Goal: Information Seeking & Learning: Understand process/instructions

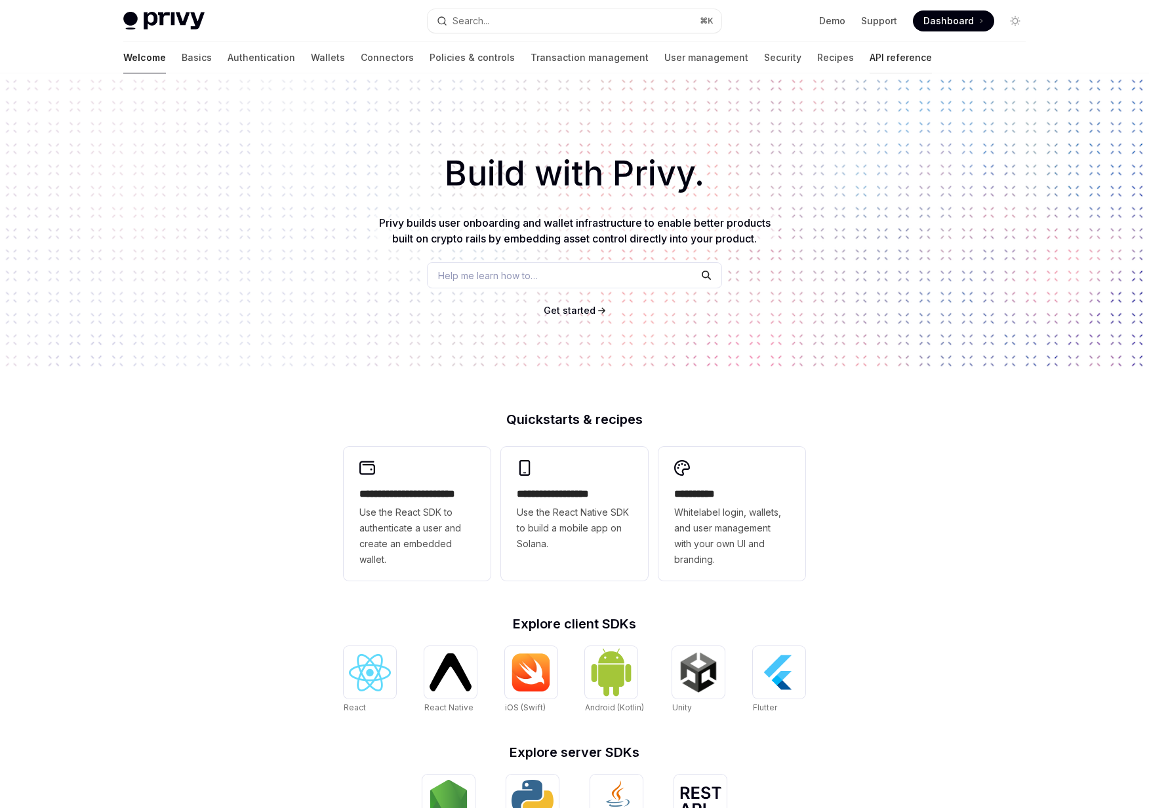
click at [869, 62] on link "API reference" at bounding box center [900, 57] width 62 height 31
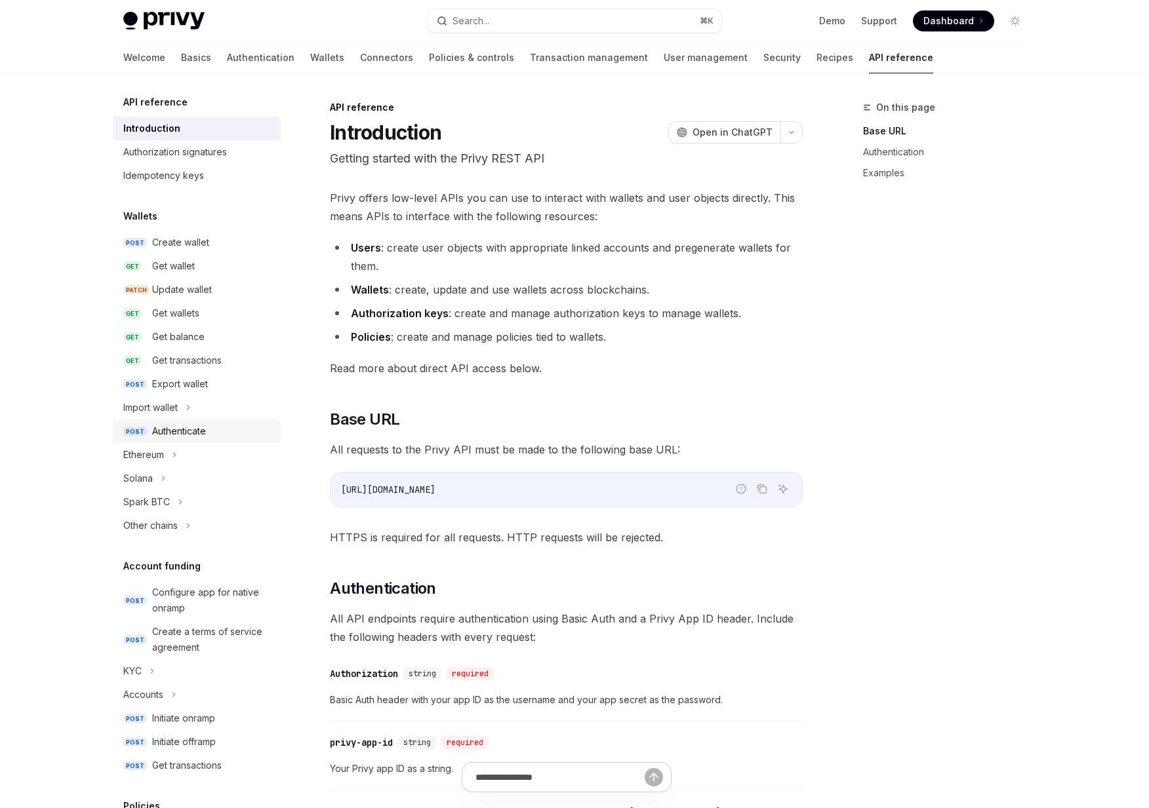
scroll to position [5, 0]
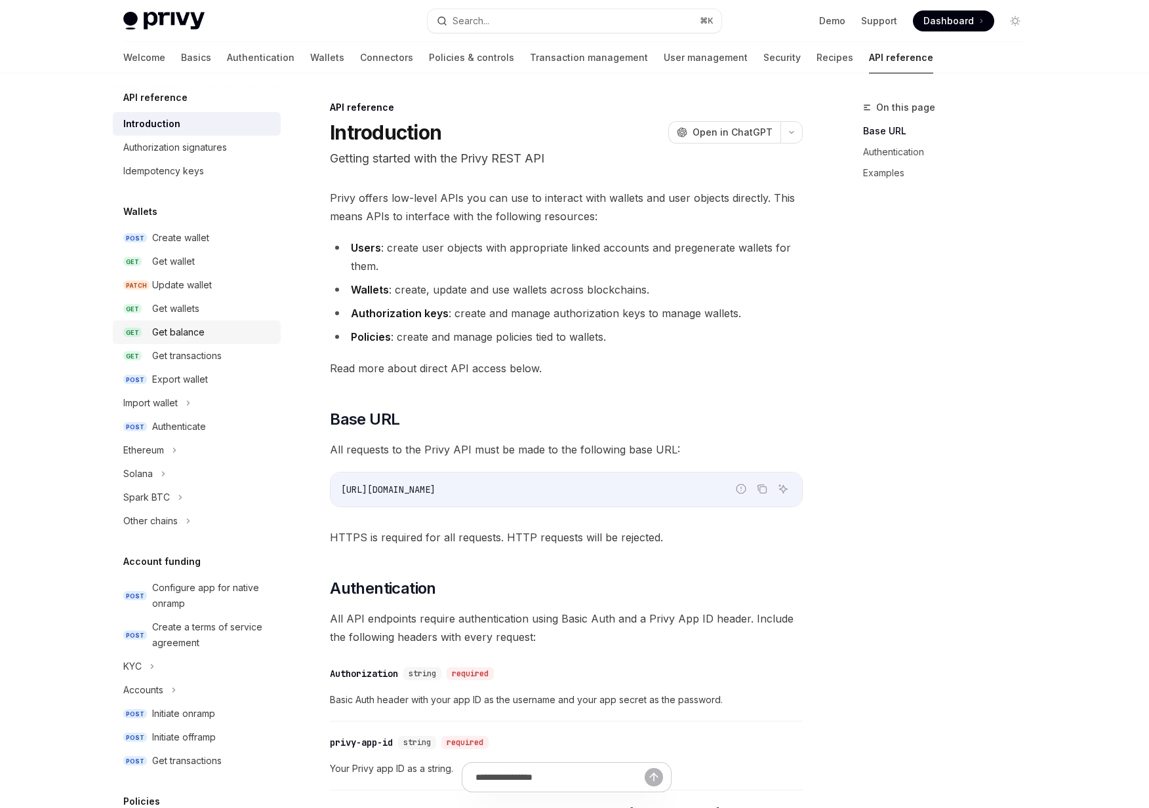
click at [171, 325] on div "Get balance" at bounding box center [178, 333] width 52 height 16
type textarea "*"
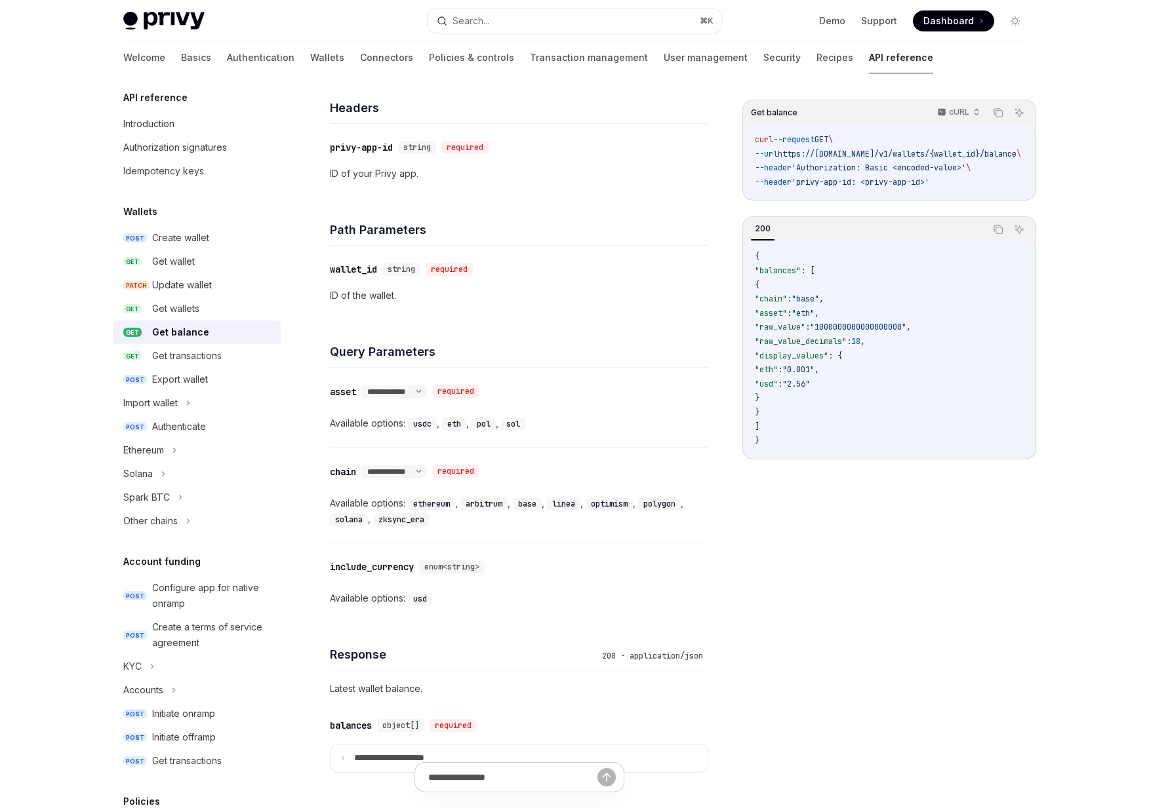
scroll to position [307, 0]
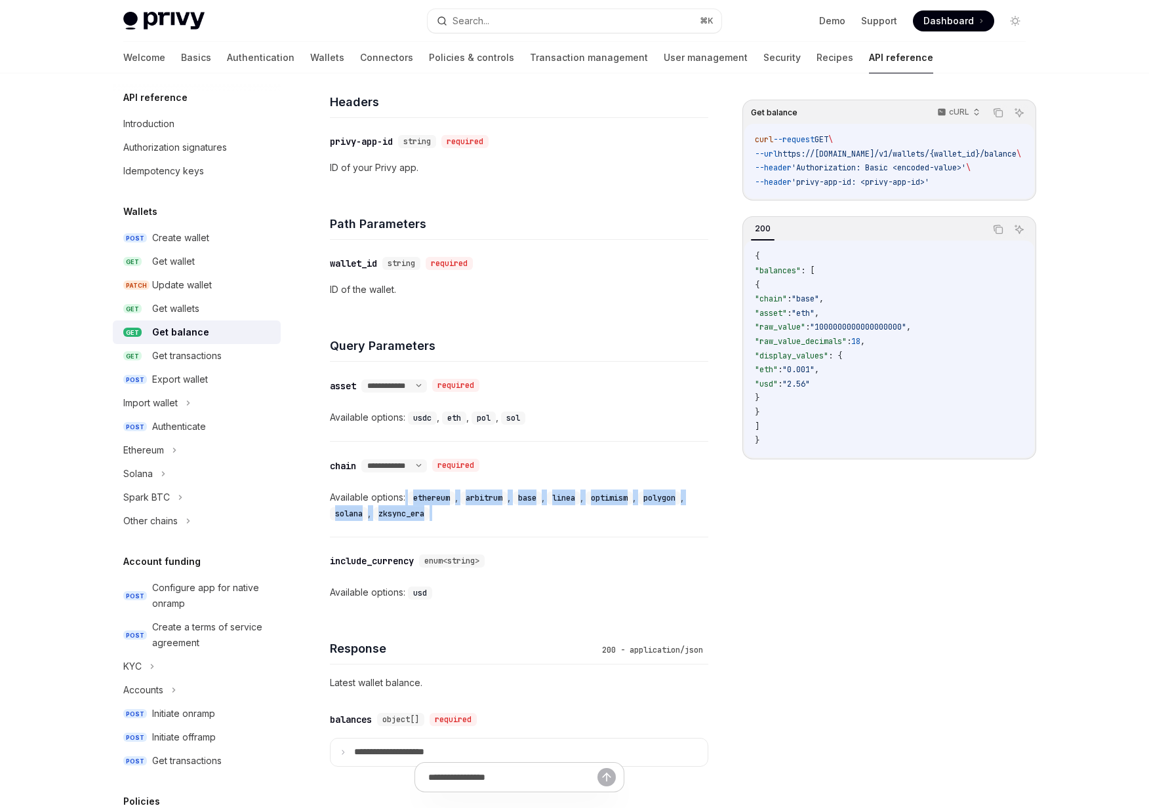
drag, startPoint x: 406, startPoint y: 498, endPoint x: 441, endPoint y: 516, distance: 39.9
click at [441, 516] on div "Available options: ethereum , arbitrum , base , linea , optimism , polygon , so…" at bounding box center [519, 505] width 378 height 31
drag, startPoint x: 441, startPoint y: 516, endPoint x: 422, endPoint y: 487, distance: 34.6
click at [422, 487] on div "**********" at bounding box center [519, 489] width 378 height 95
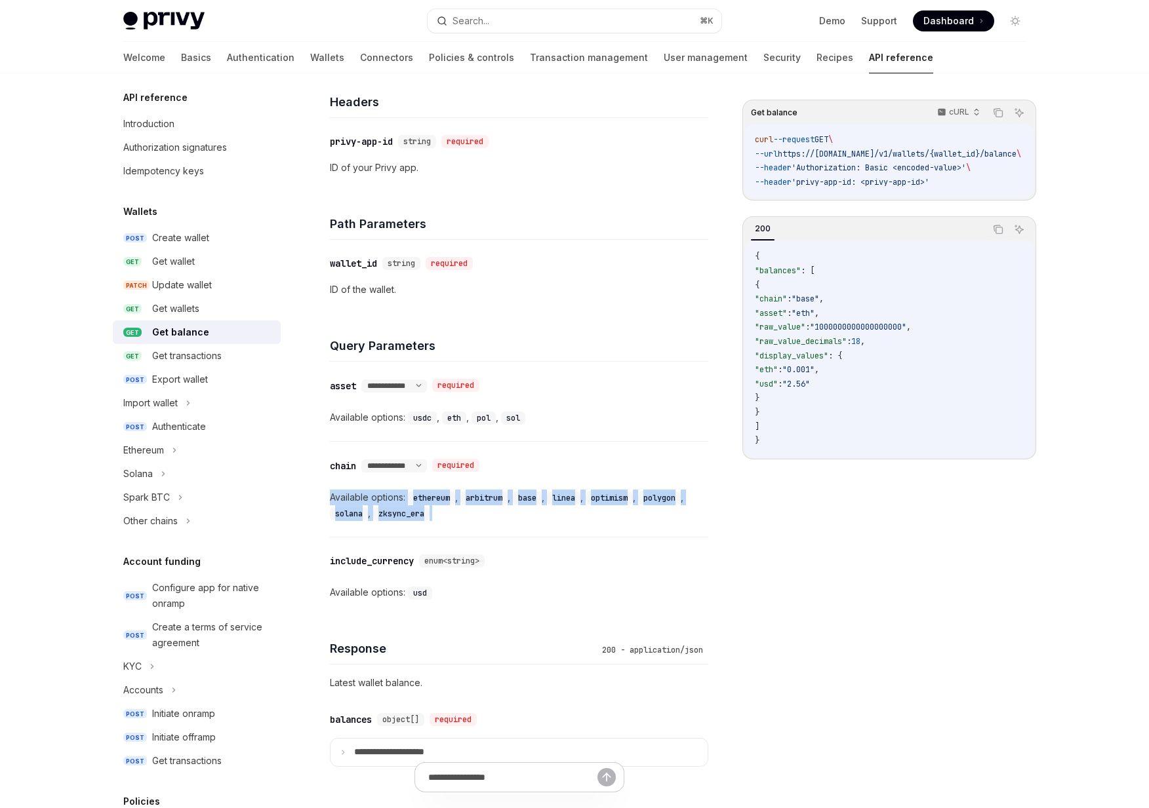
click at [422, 490] on div "ethereum ," at bounding box center [434, 498] width 52 height 16
drag, startPoint x: 422, startPoint y: 488, endPoint x: 444, endPoint y: 518, distance: 36.6
click at [444, 518] on div "Available options: ethereum , arbitrum , base , linea , optimism , polygon , so…" at bounding box center [519, 505] width 378 height 31
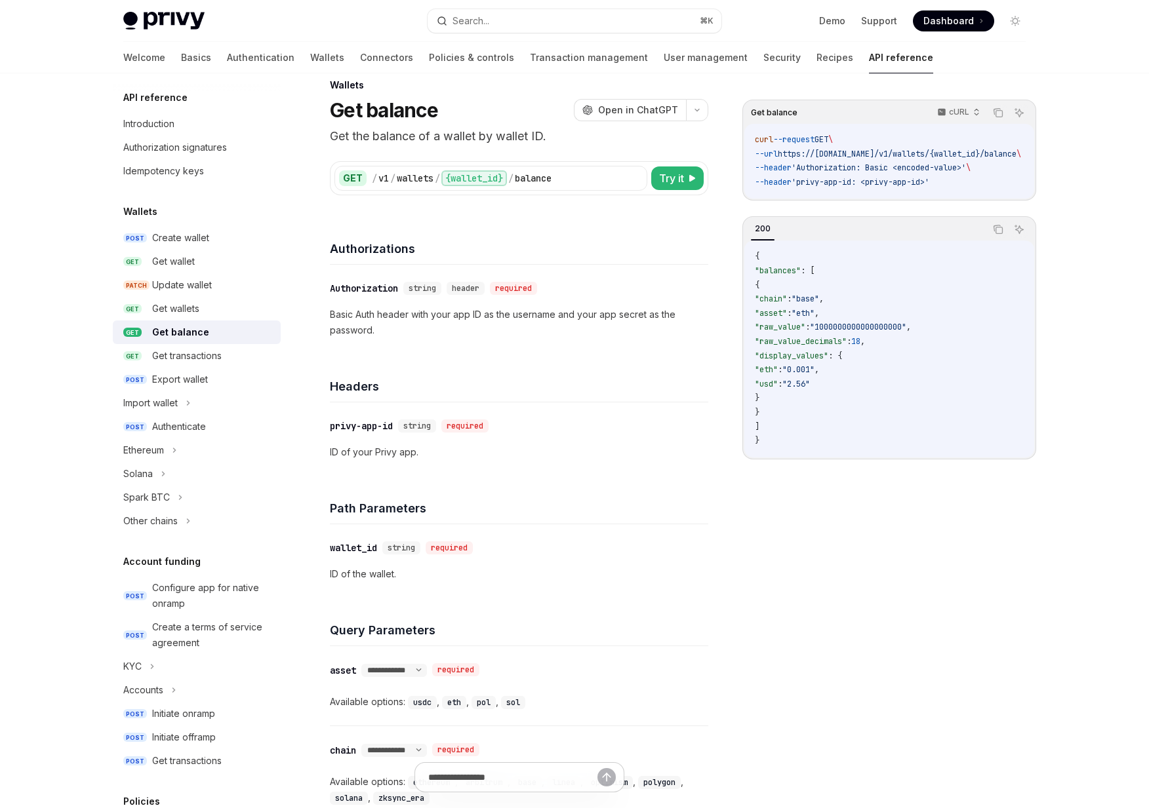
scroll to position [0, 0]
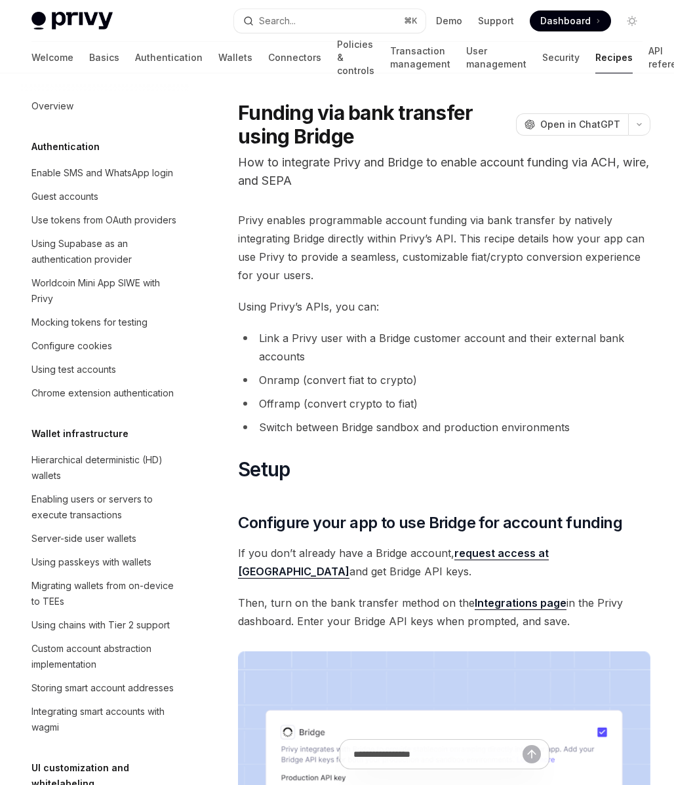
type textarea "*"
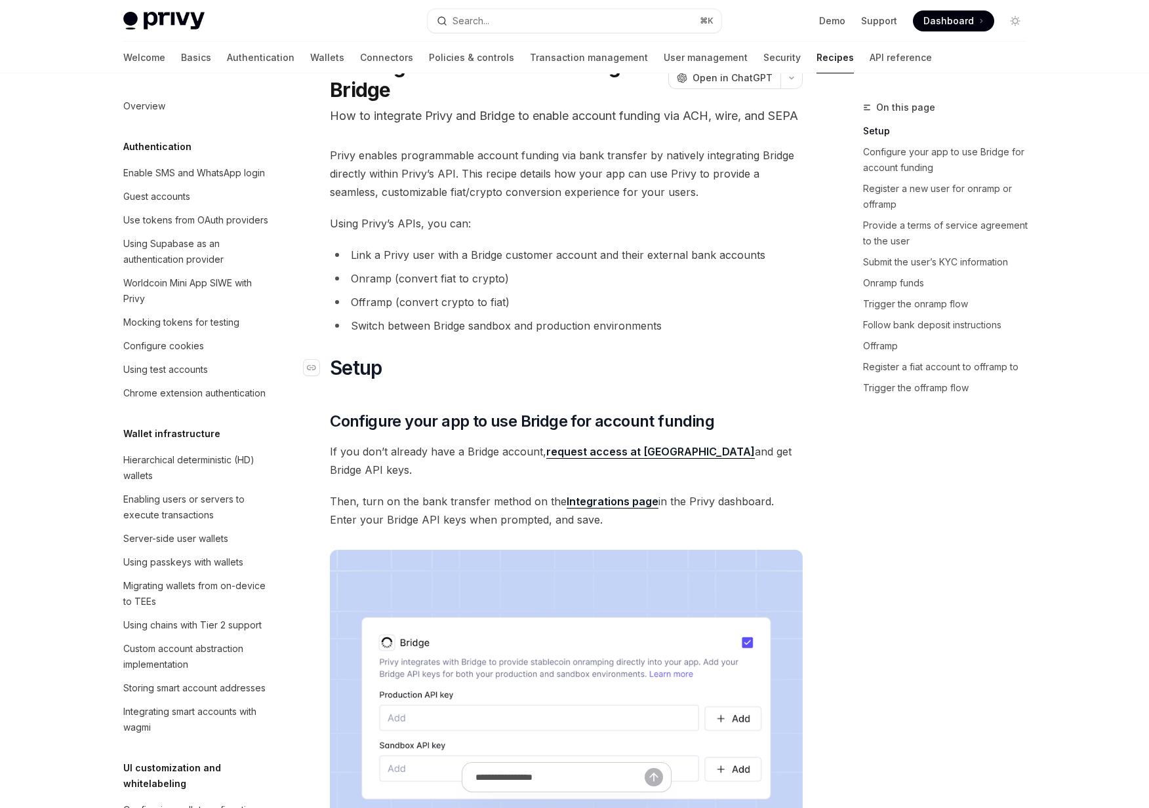
scroll to position [51, 0]
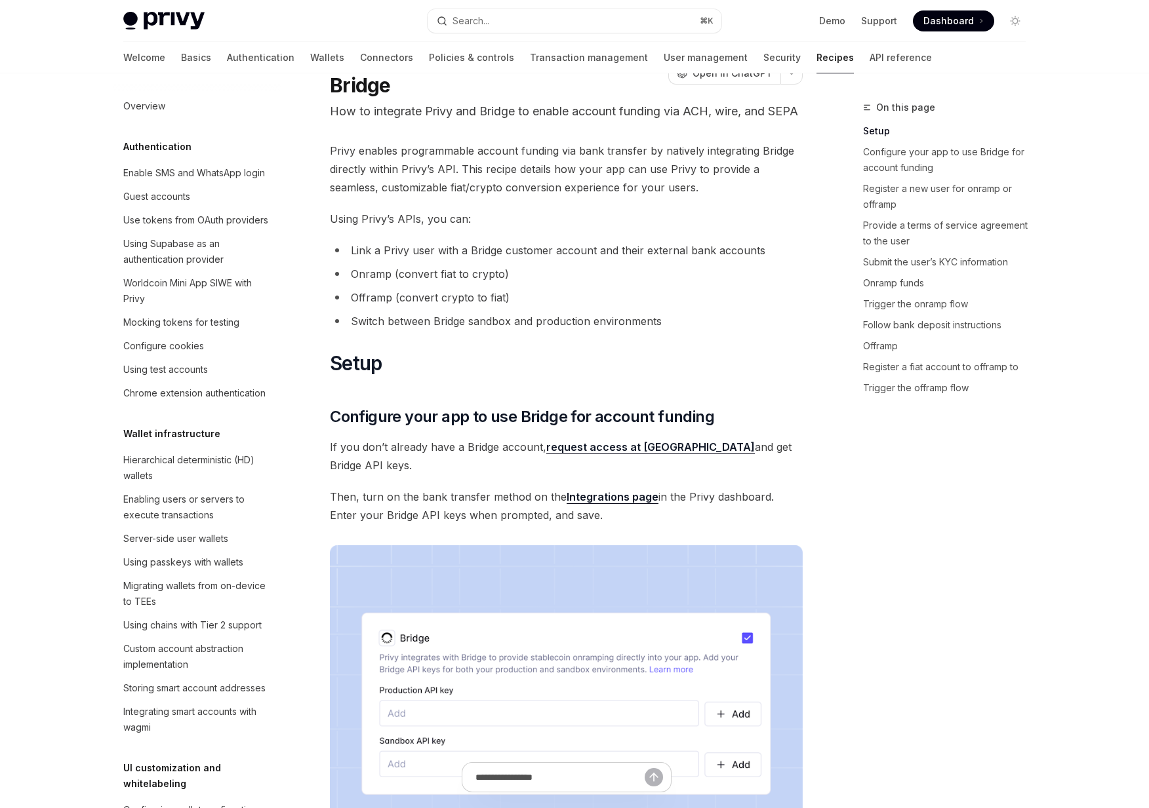
click at [616, 454] on link "request access at [GEOGRAPHIC_DATA]" at bounding box center [650, 448] width 209 height 14
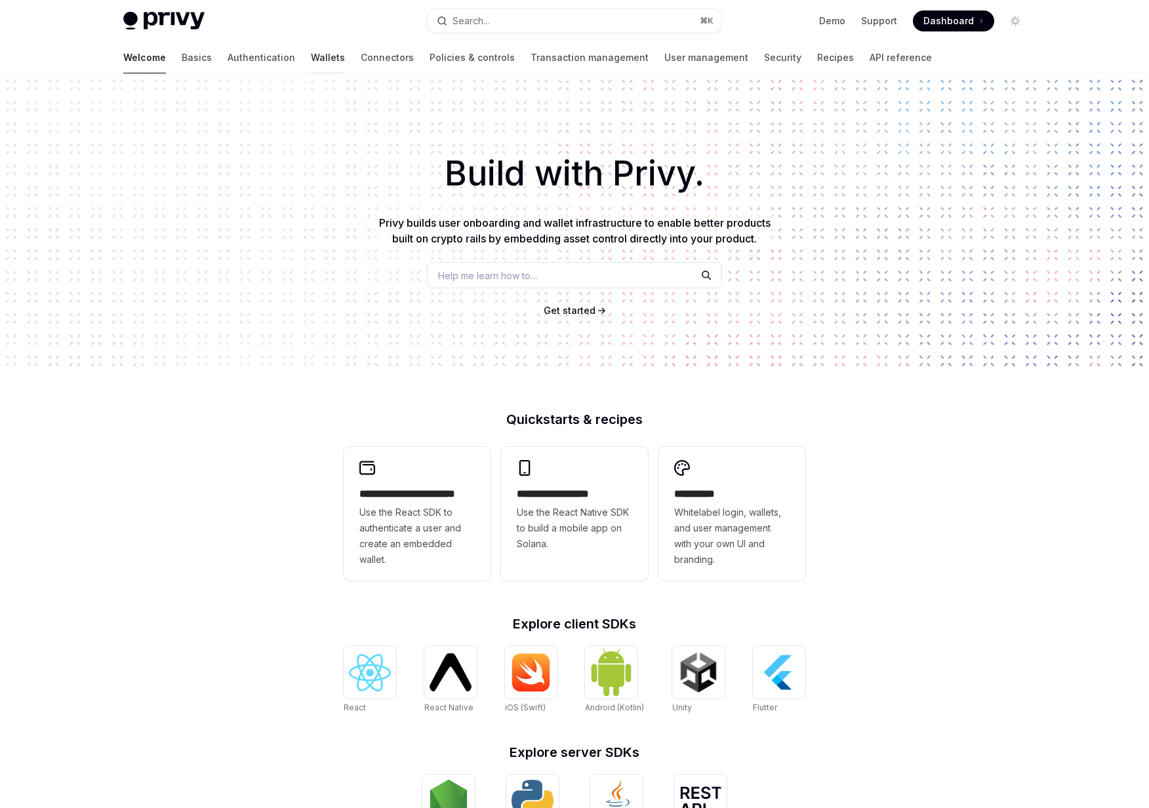
click at [311, 66] on link "Wallets" at bounding box center [328, 57] width 34 height 31
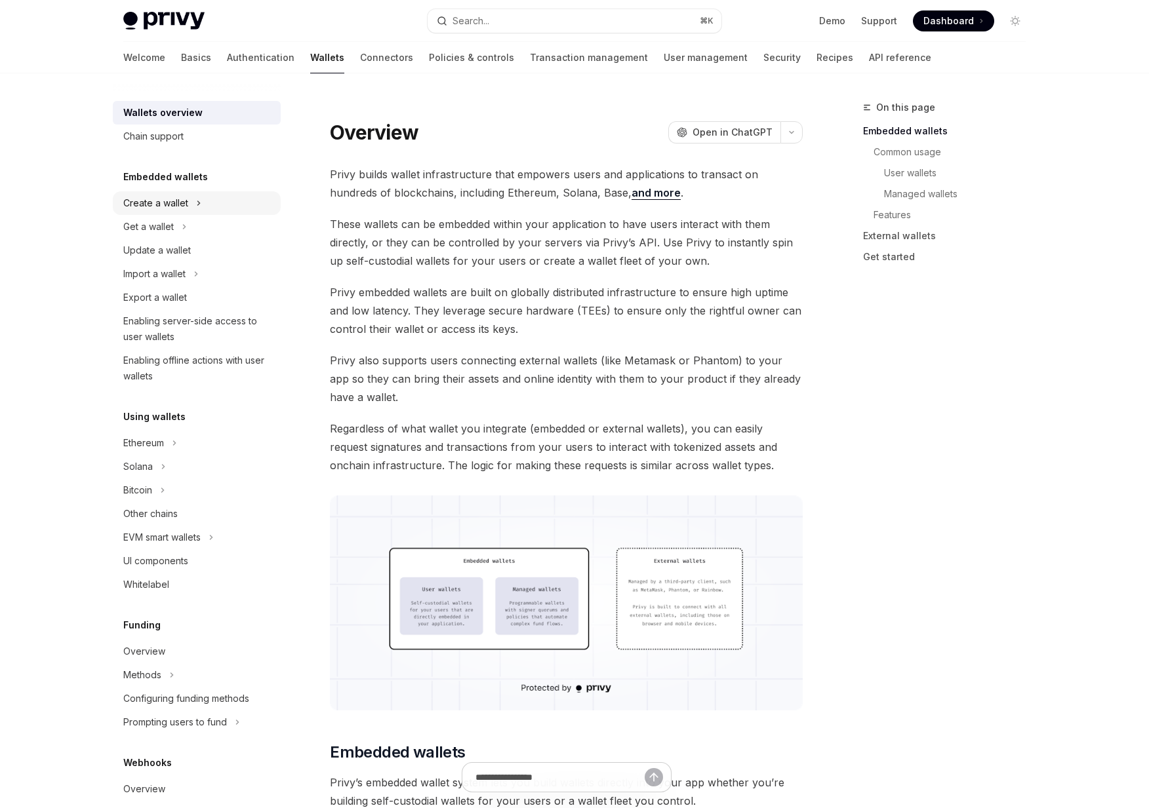
click at [169, 201] on div "Create a wallet" at bounding box center [155, 203] width 65 height 16
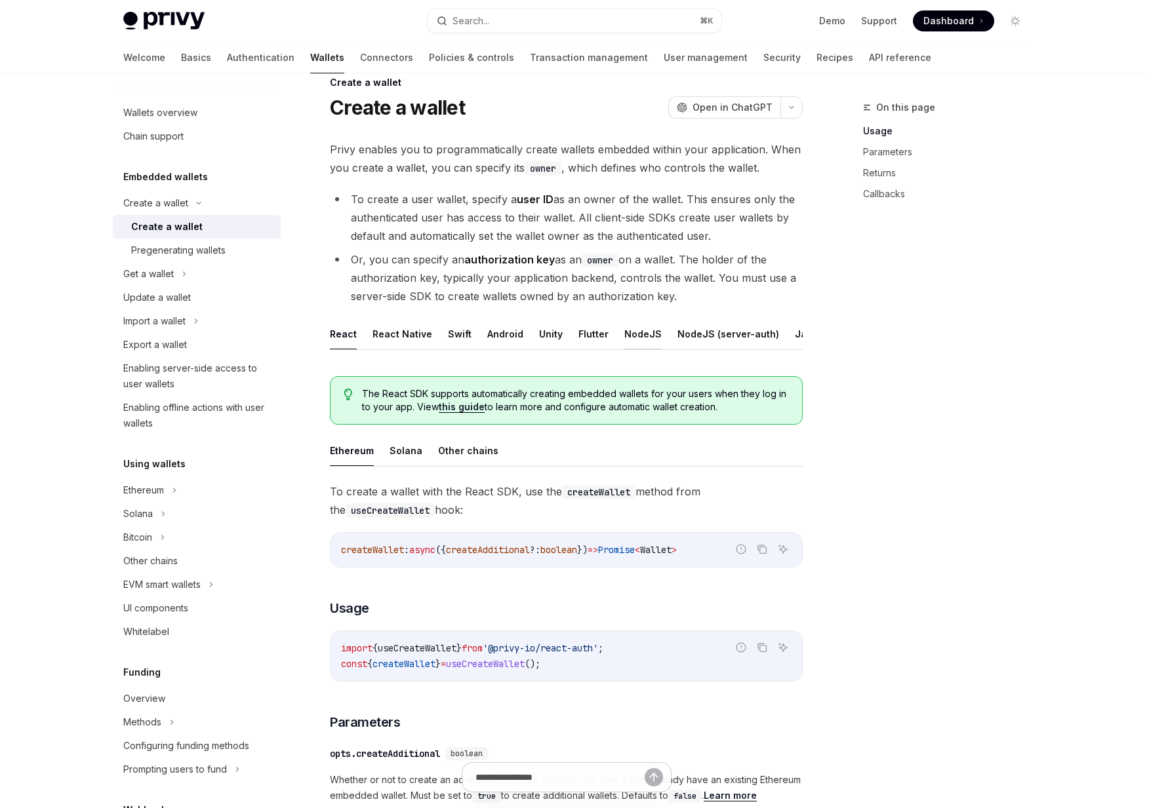
click at [634, 334] on button "NodeJS" at bounding box center [642, 334] width 37 height 31
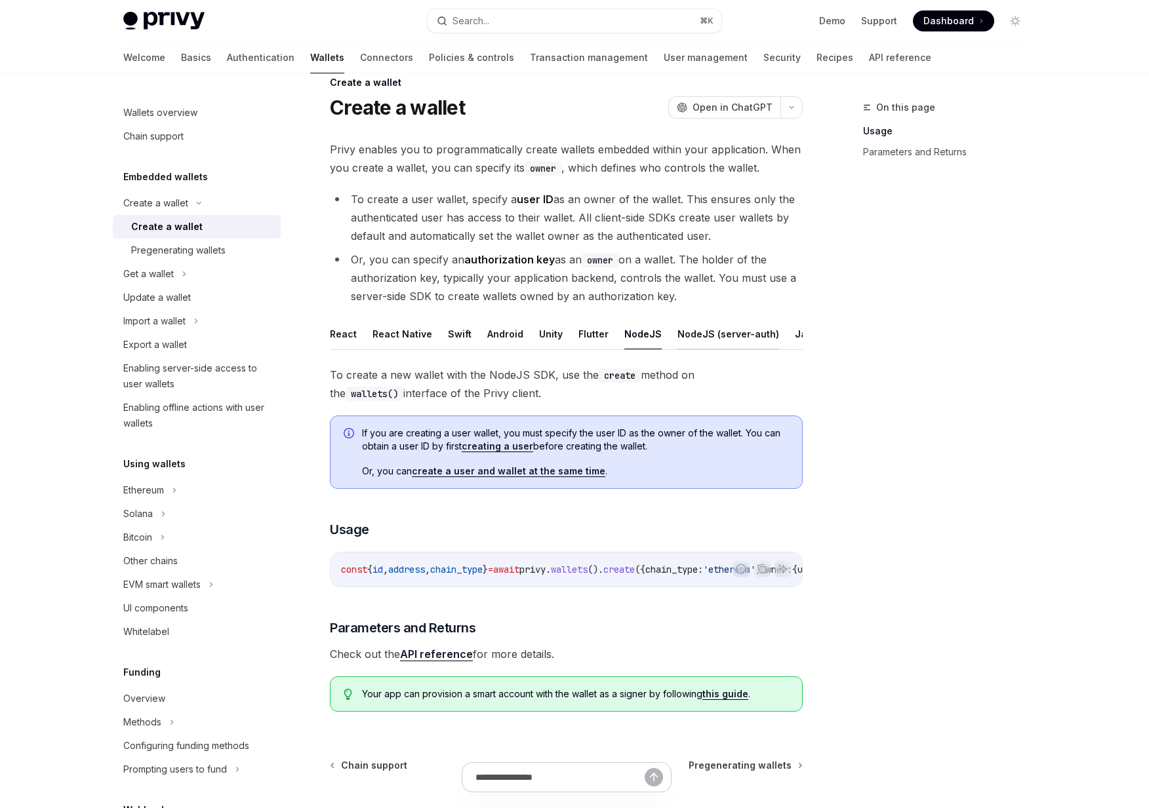
click at [693, 342] on button "NodeJS (server-auth)" at bounding box center [728, 334] width 102 height 31
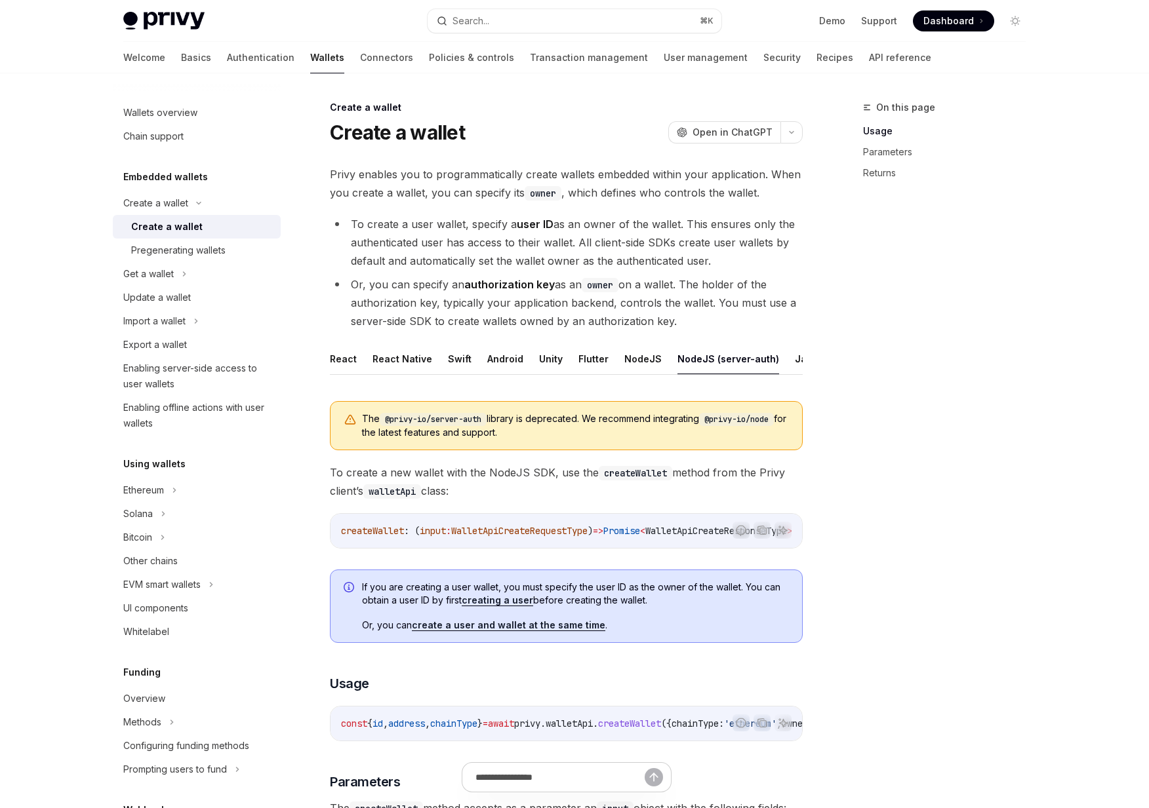
scroll to position [0, 54]
click at [581, 353] on button "NodeJS" at bounding box center [588, 359] width 37 height 31
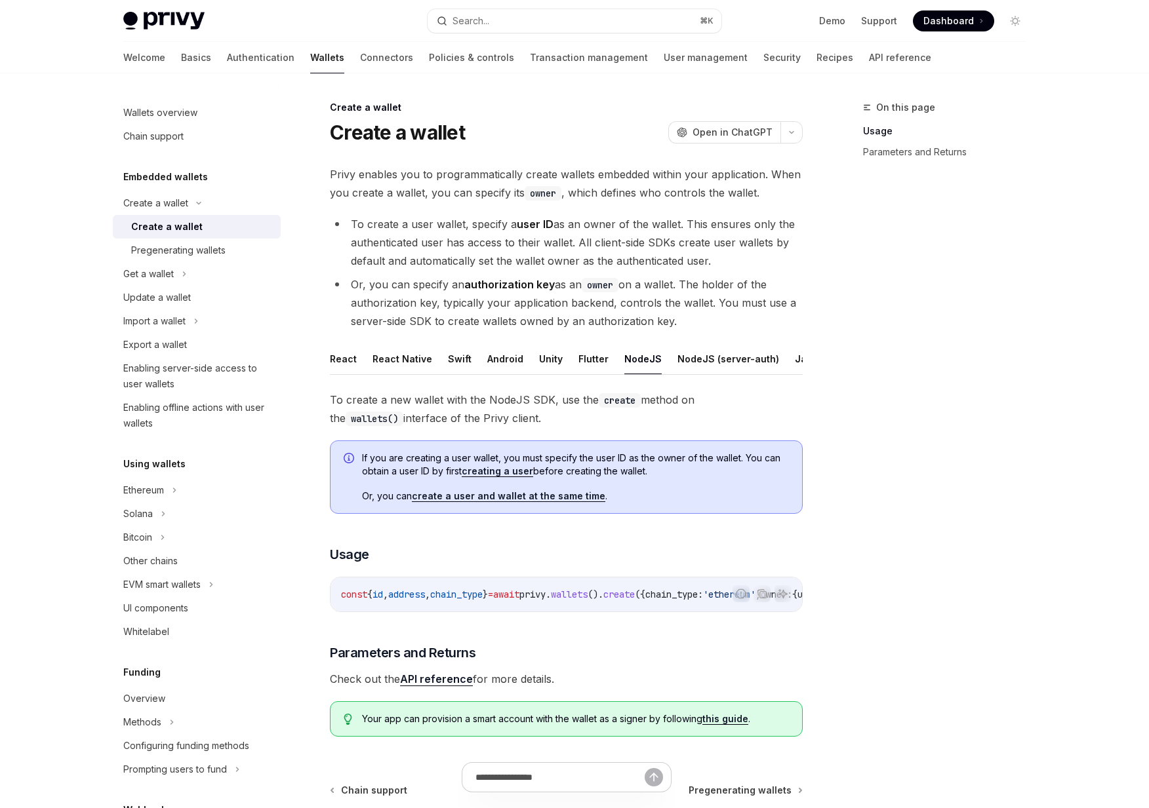
drag, startPoint x: 532, startPoint y: 426, endPoint x: 445, endPoint y: 397, distance: 91.9
click at [445, 397] on span "To create a new wallet with the NodeJS SDK, use the create method on the wallet…" at bounding box center [566, 409] width 473 height 37
drag, startPoint x: 445, startPoint y: 397, endPoint x: 474, endPoint y: 426, distance: 40.8
click at [474, 426] on span "To create a new wallet with the NodeJS SDK, use the create method on the wallet…" at bounding box center [566, 409] width 473 height 37
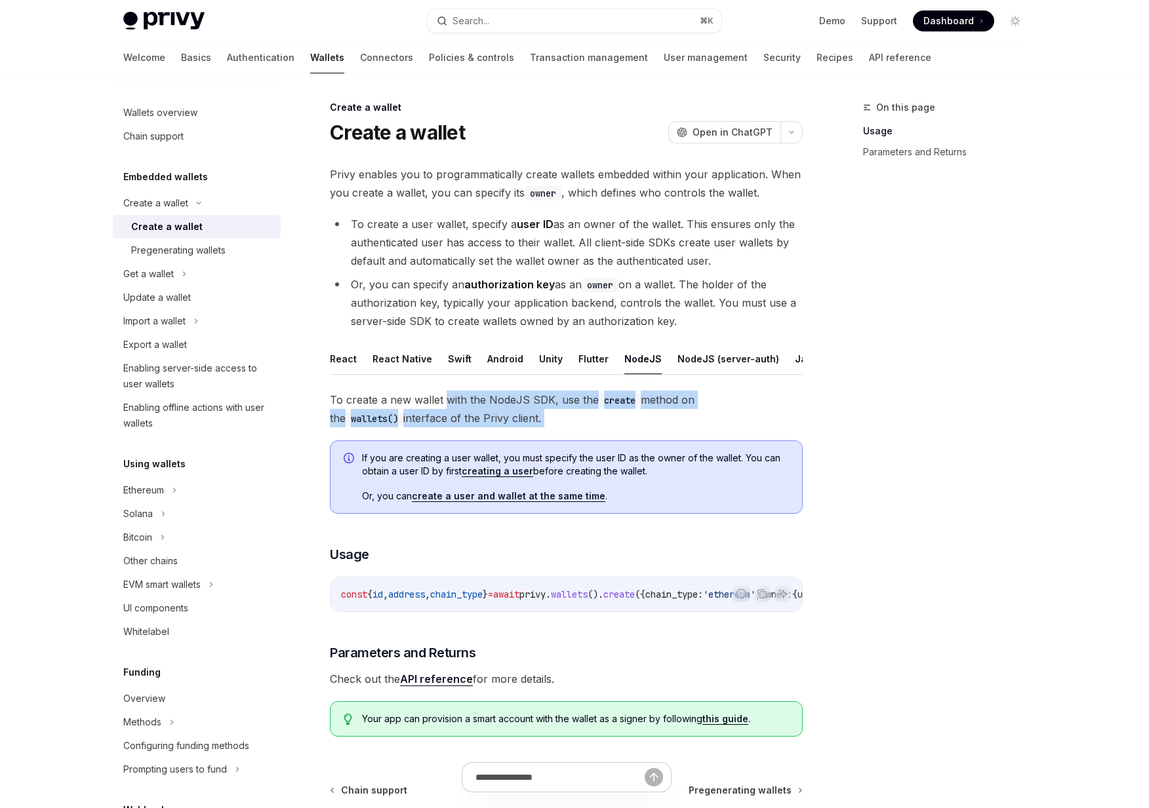
click at [474, 426] on span "To create a new wallet with the NodeJS SDK, use the create method on the wallet…" at bounding box center [566, 409] width 473 height 37
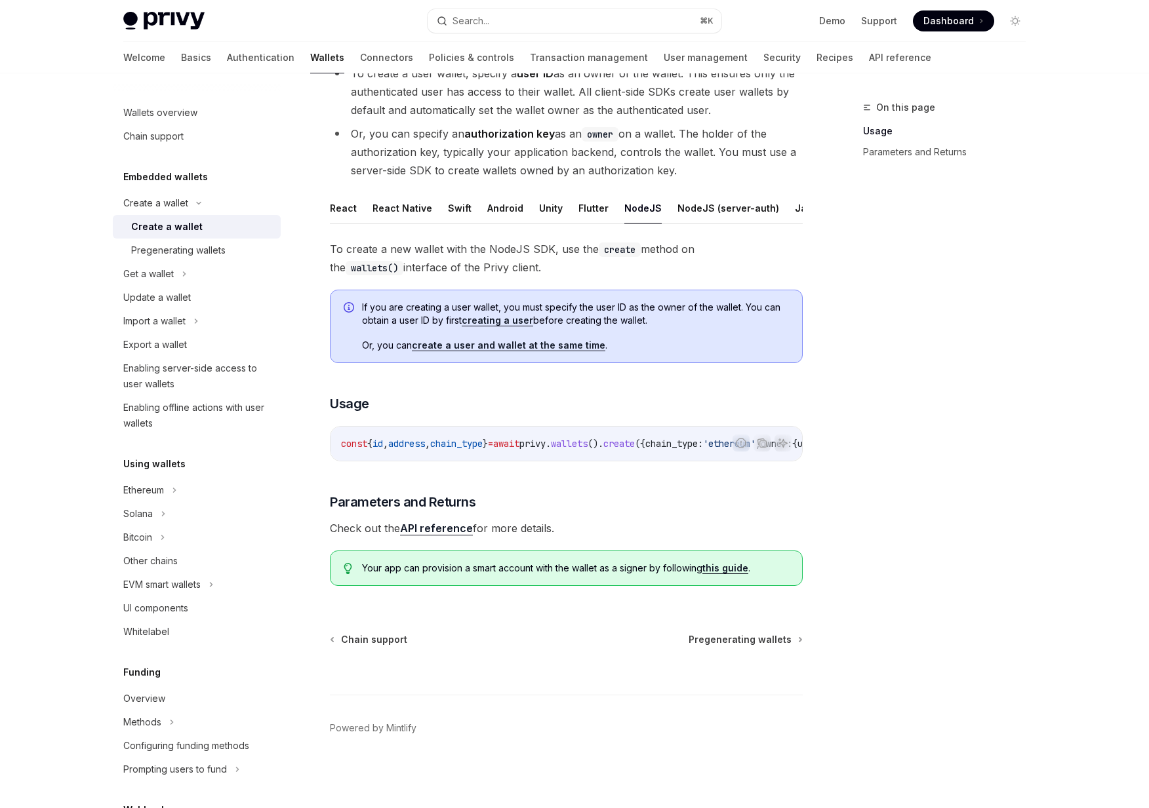
click at [445, 530] on link "API reference" at bounding box center [436, 529] width 73 height 14
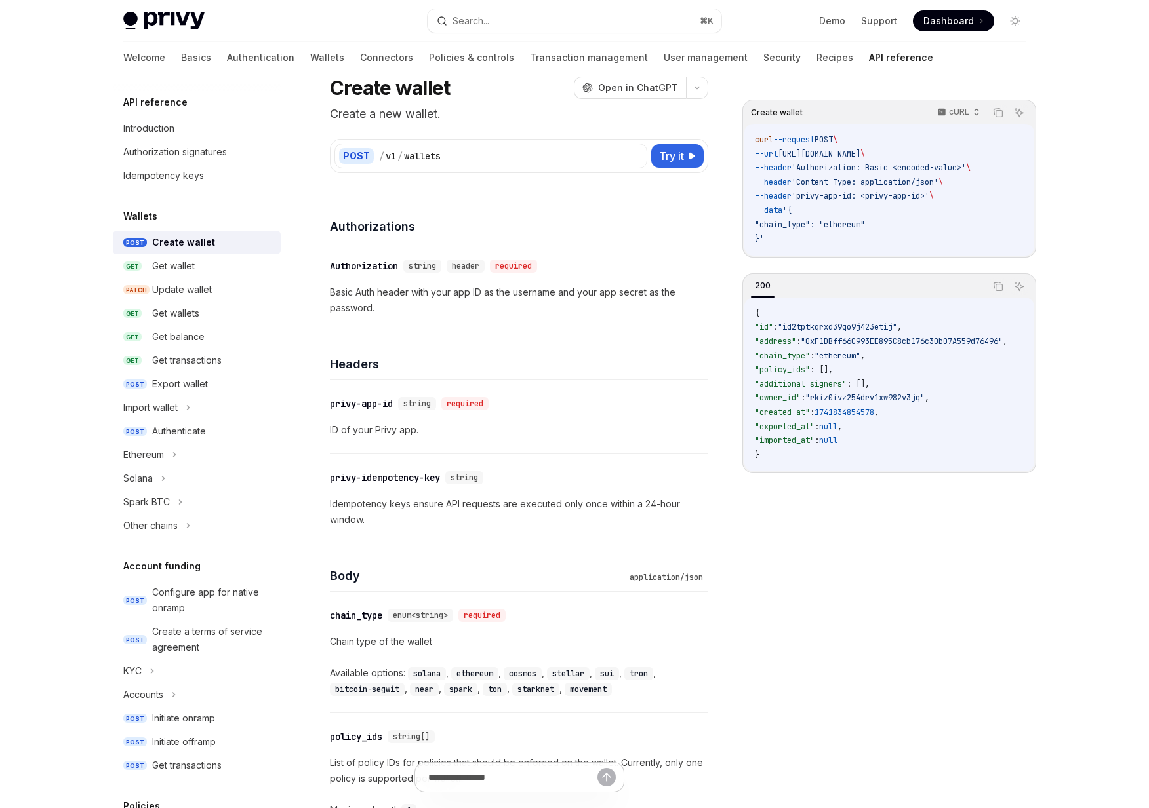
scroll to position [12, 0]
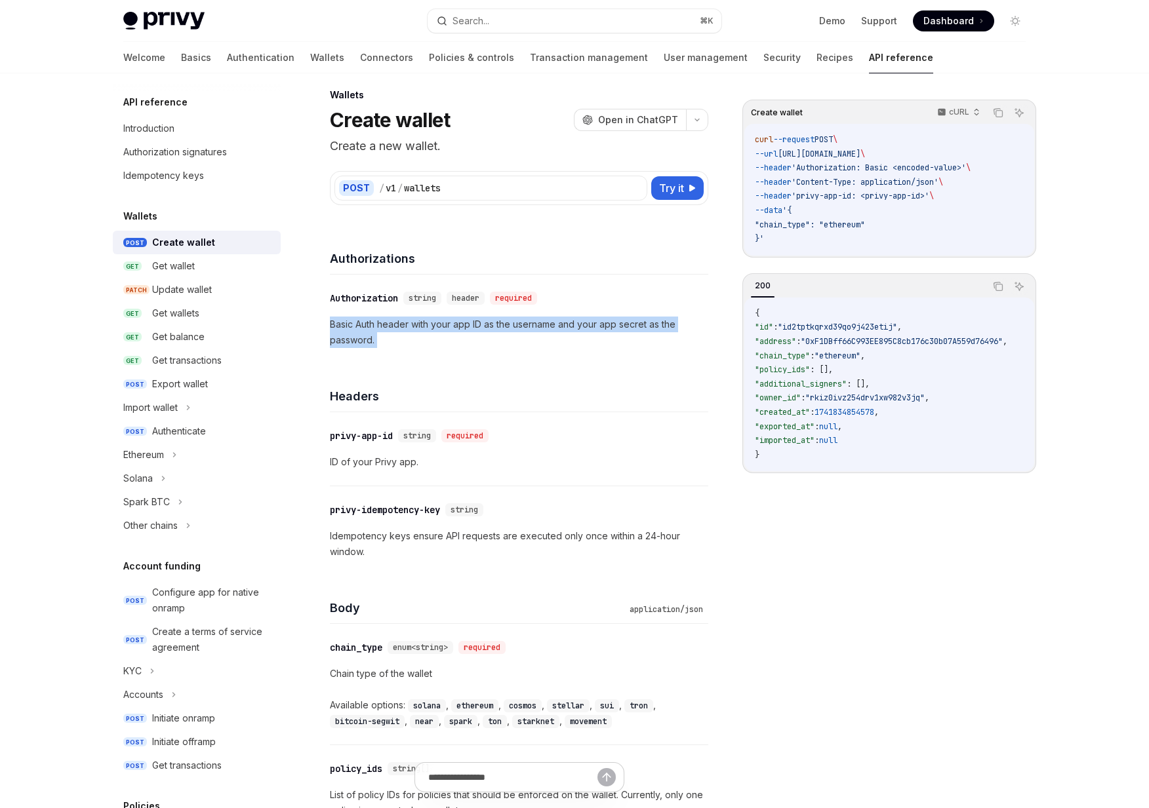
drag, startPoint x: 620, startPoint y: 376, endPoint x: 426, endPoint y: 309, distance: 204.4
click at [627, 329] on p "Basic Auth header with your app ID as the username and your app secret as the p…" at bounding box center [519, 332] width 378 height 31
click at [665, 183] on span "Try it" at bounding box center [671, 188] width 25 height 16
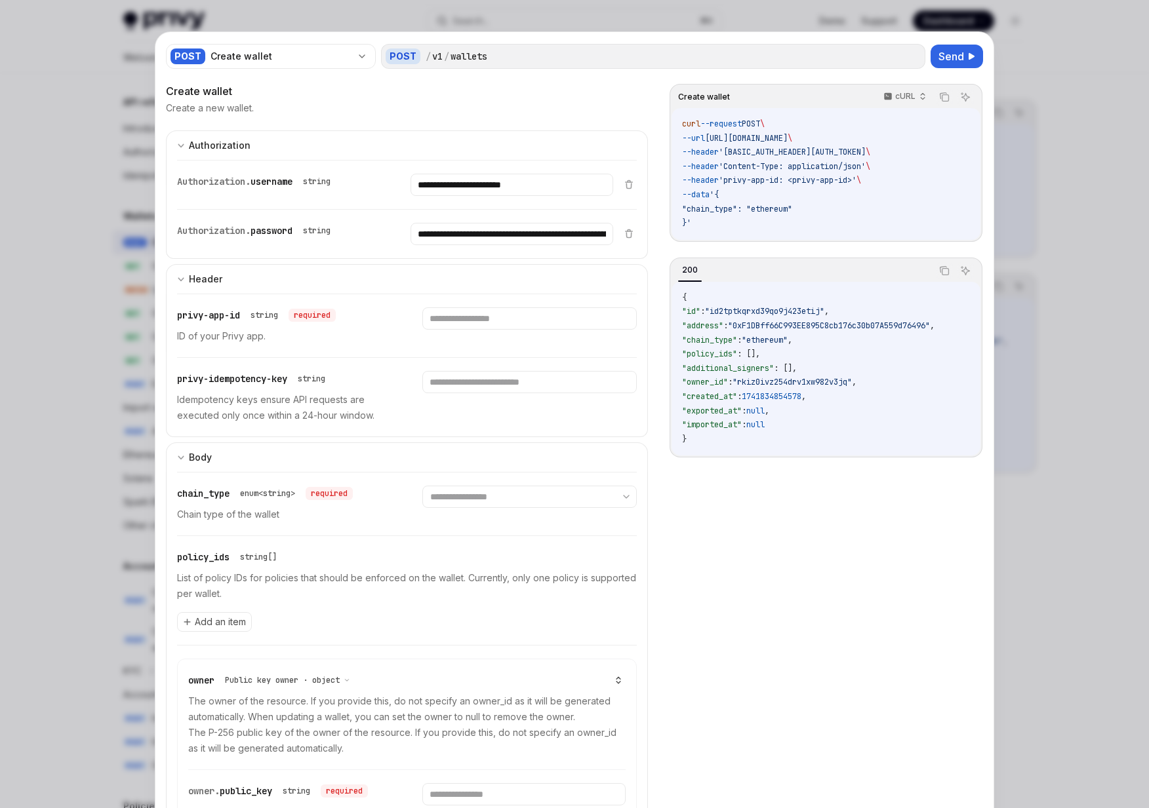
click at [1136, 439] on div at bounding box center [574, 404] width 1149 height 808
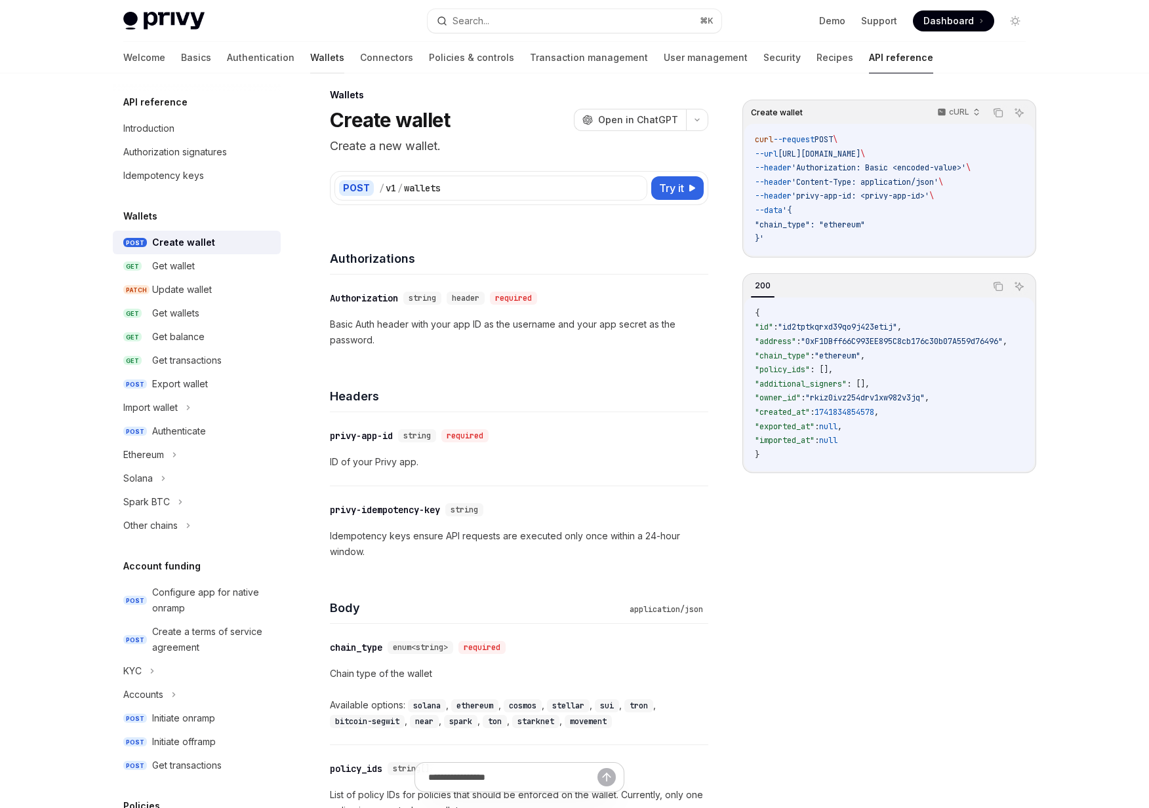
click at [310, 54] on link "Wallets" at bounding box center [327, 57] width 34 height 31
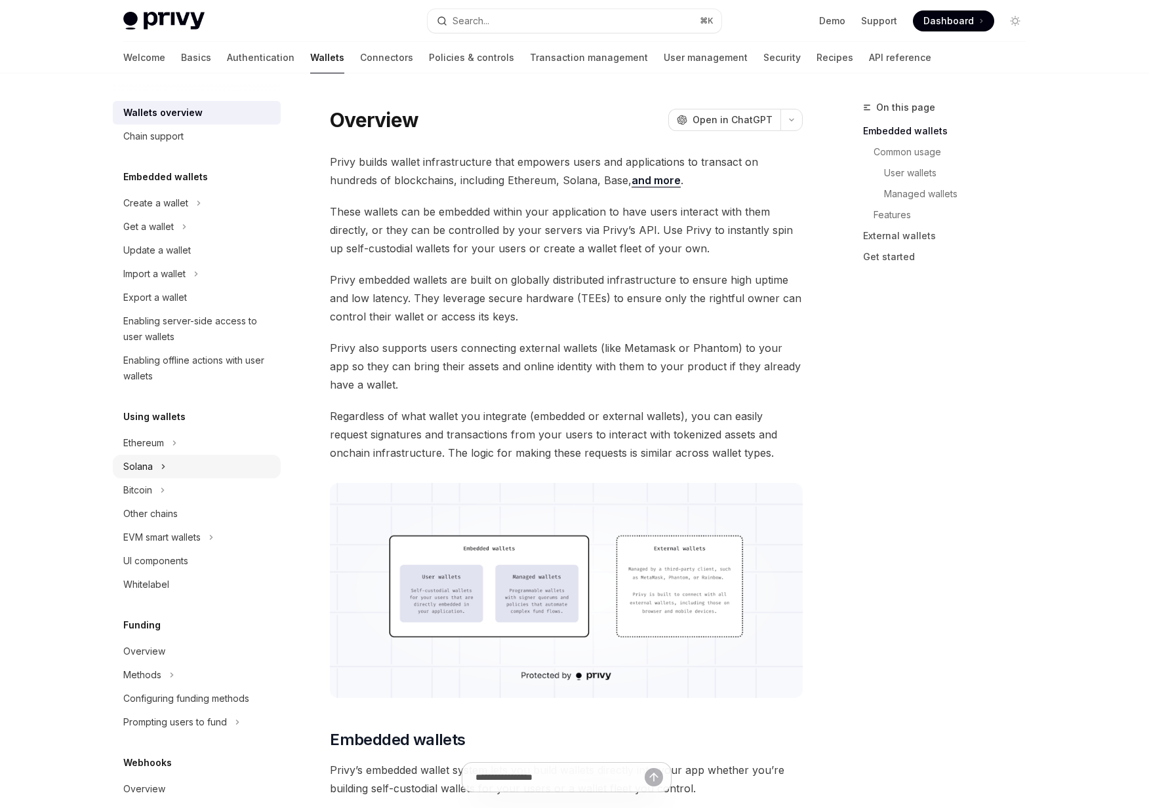
click at [155, 475] on div "Solana" at bounding box center [197, 467] width 168 height 24
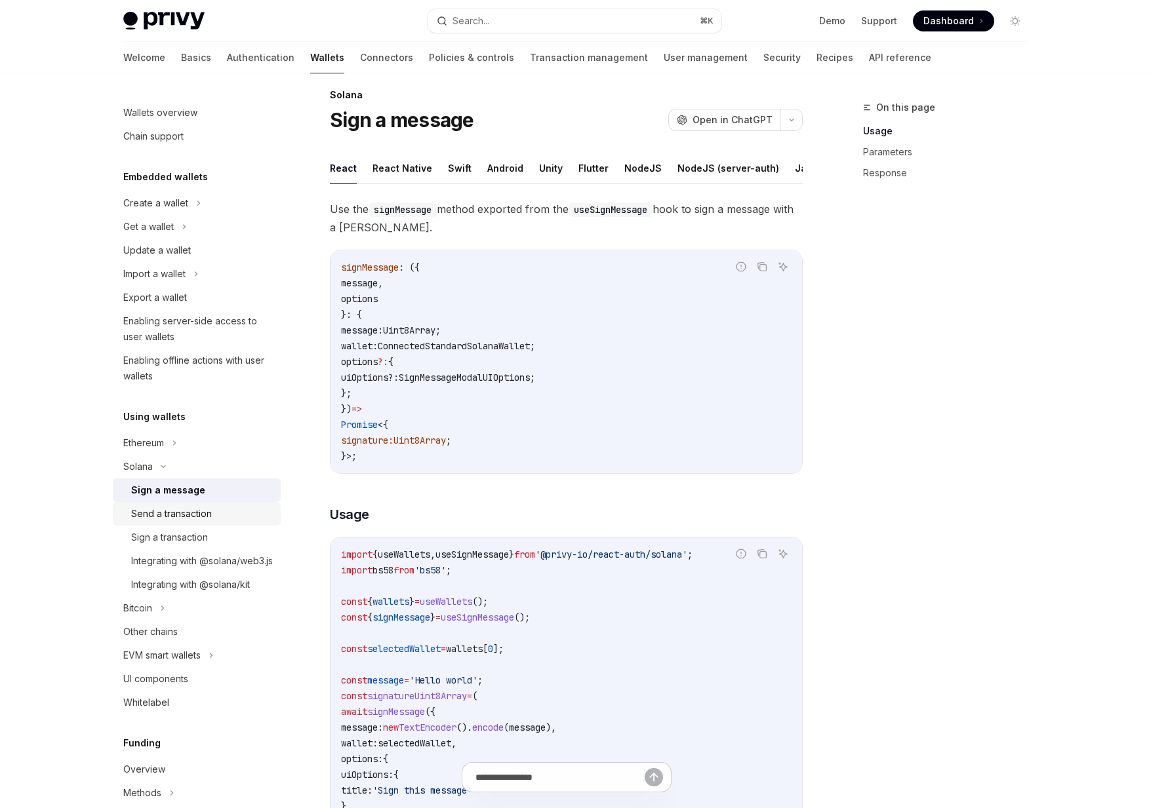
click at [157, 510] on div "Send a transaction" at bounding box center [171, 514] width 81 height 16
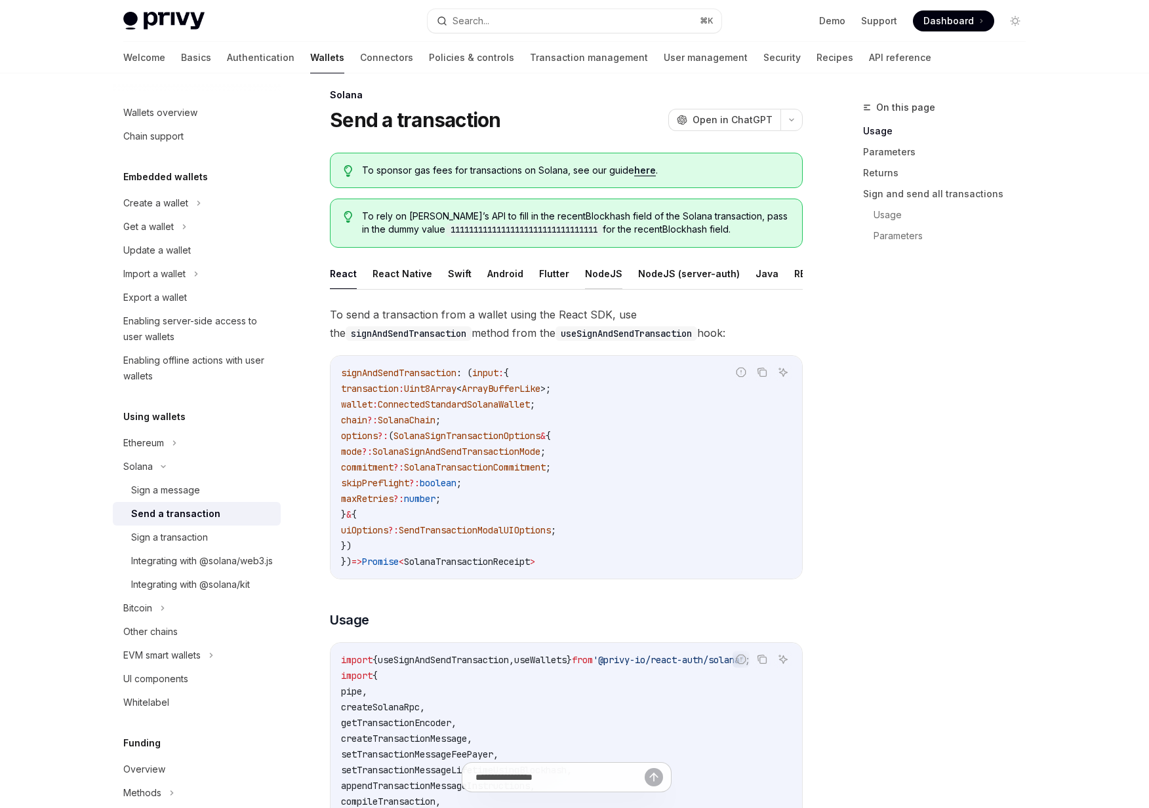
click at [608, 273] on button "NodeJS" at bounding box center [603, 273] width 37 height 31
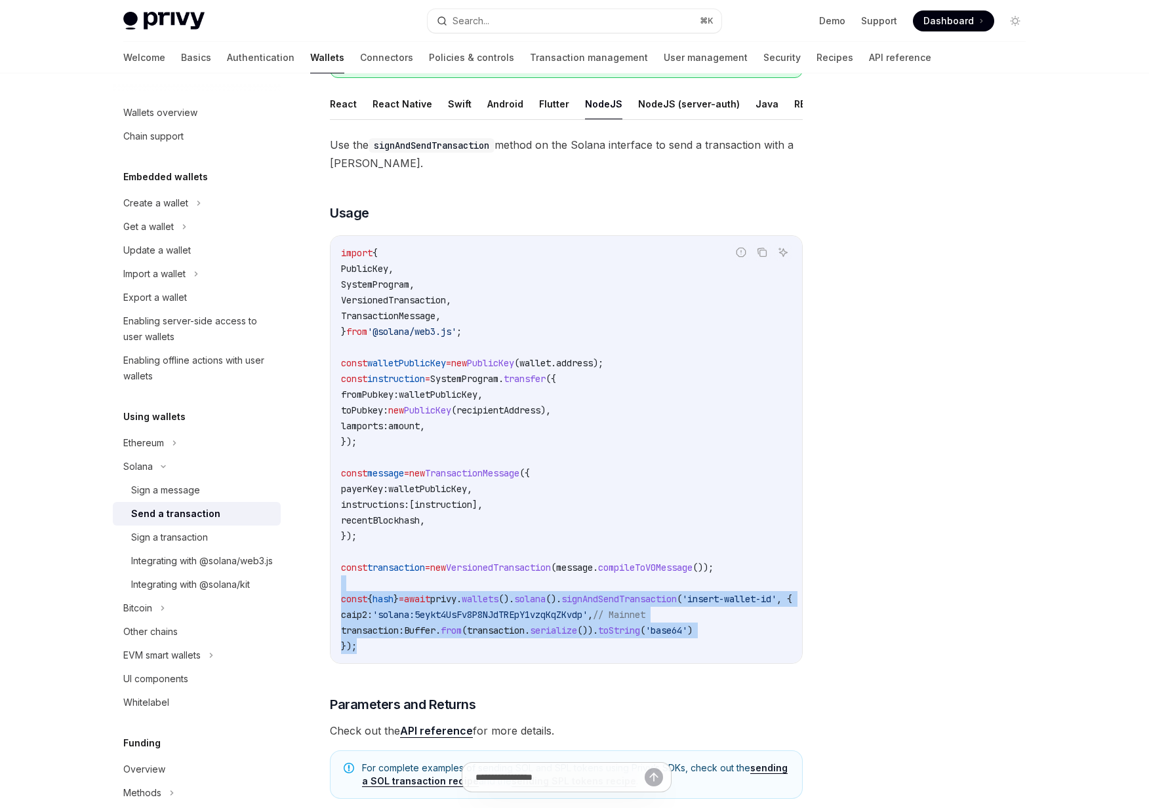
drag, startPoint x: 679, startPoint y: 640, endPoint x: 617, endPoint y: 578, distance: 88.1
click at [617, 578] on code "import { PublicKey , SystemProgram , VersionedTransaction , TransactionMessage …" at bounding box center [582, 449] width 483 height 409
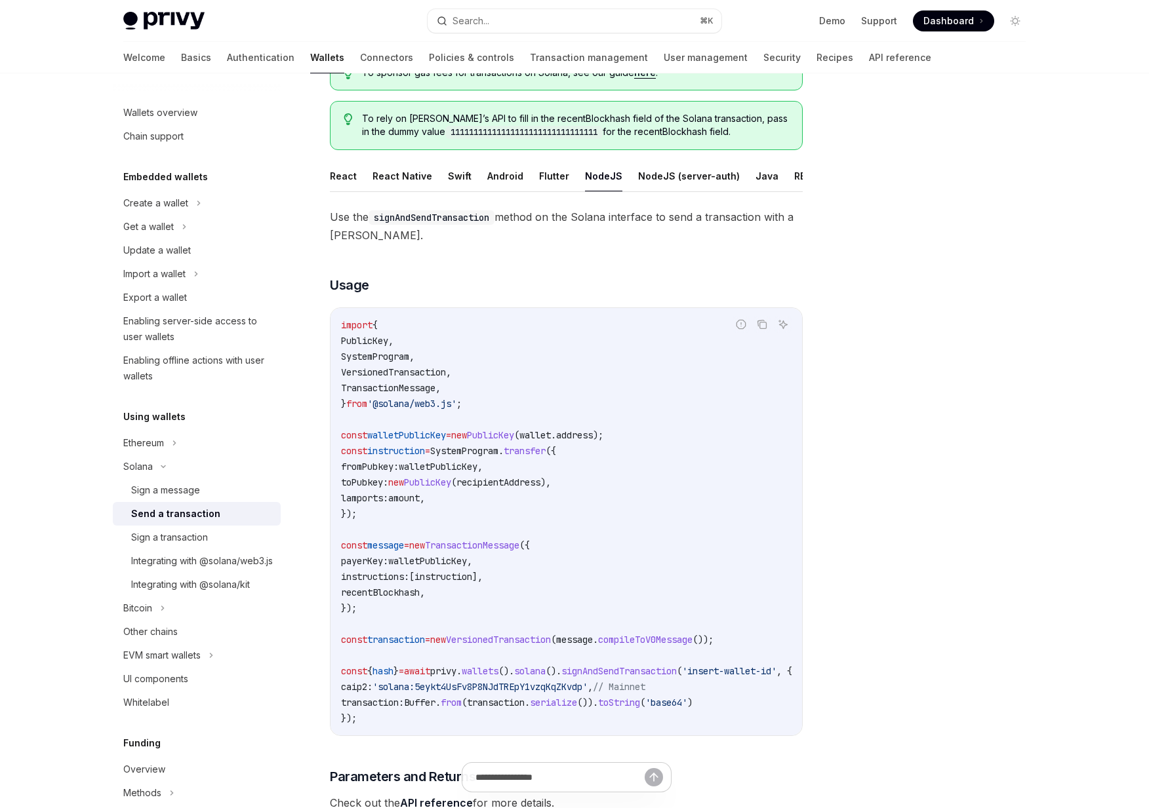
scroll to position [111, 0]
click at [162, 455] on div "Solana" at bounding box center [197, 467] width 168 height 24
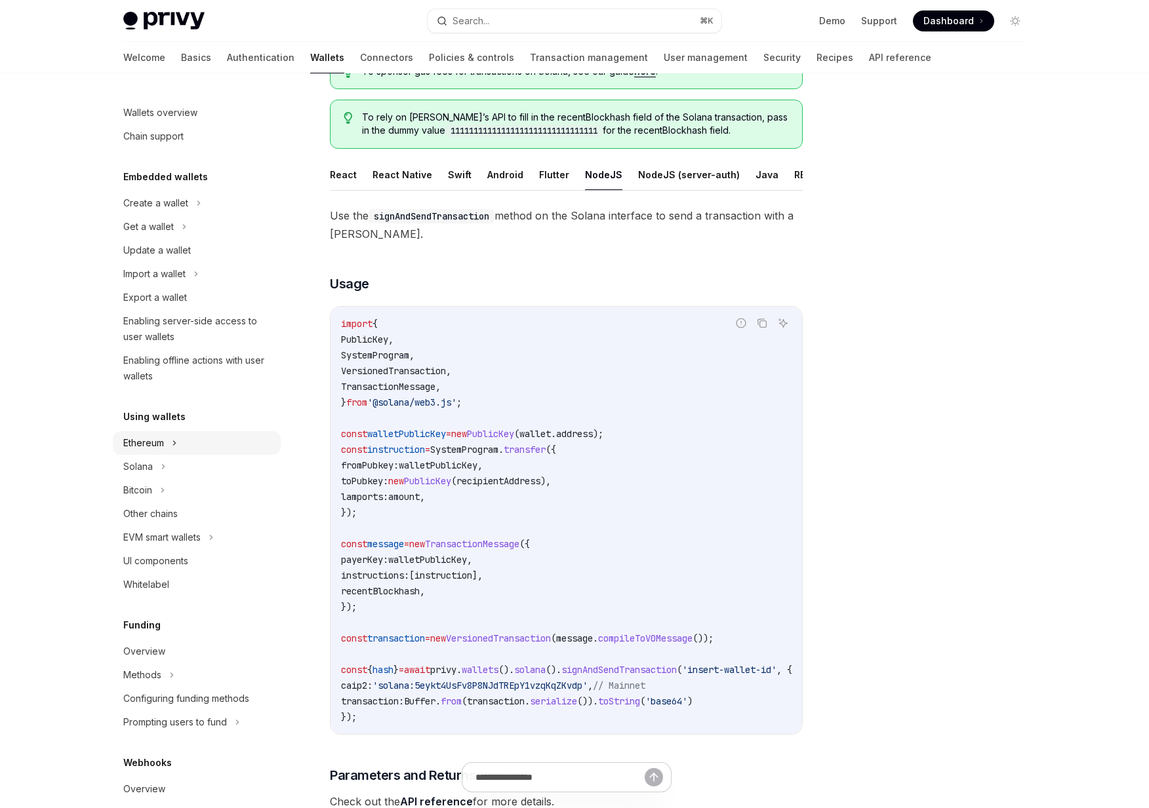
click at [172, 443] on icon at bounding box center [174, 443] width 5 height 16
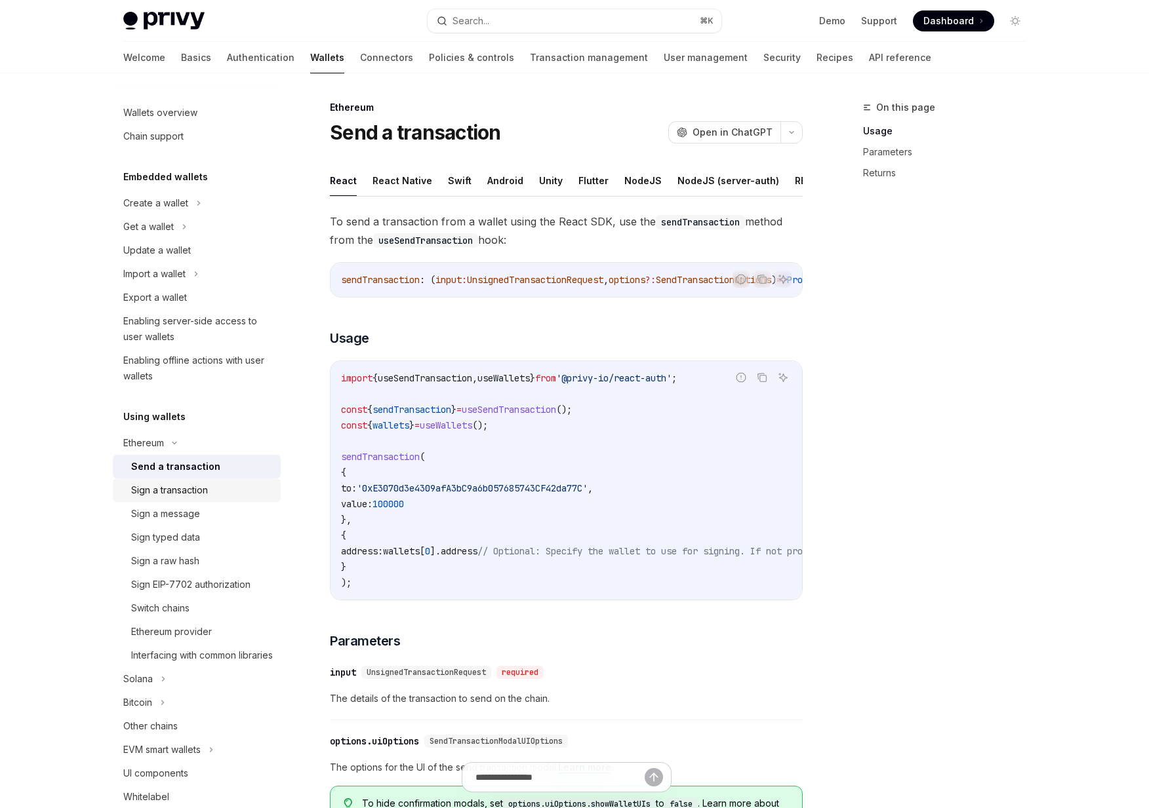
click at [161, 488] on div "Sign a transaction" at bounding box center [169, 491] width 77 height 16
click at [174, 467] on div "Send a transaction" at bounding box center [171, 467] width 81 height 16
click at [624, 176] on button "NodeJS" at bounding box center [618, 180] width 37 height 31
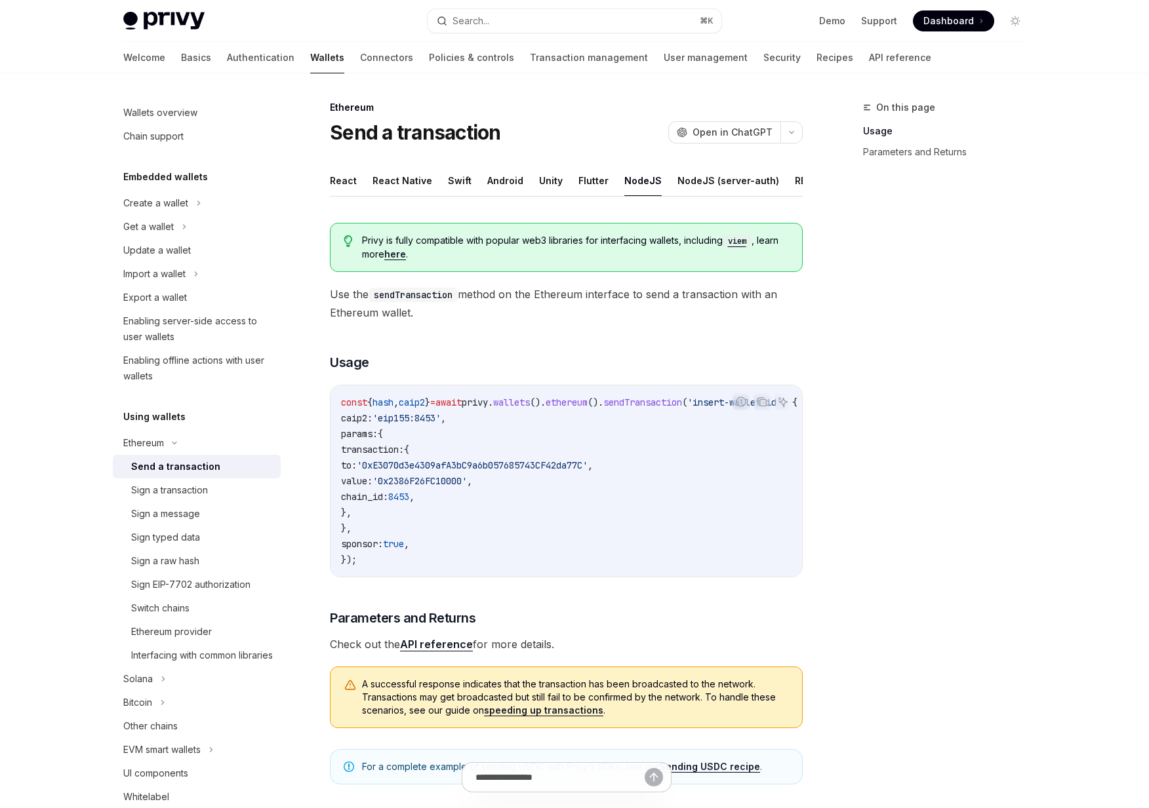
click at [549, 552] on code "const { hash , caip2 } = await privy . wallets (). ethereum (). sendTransaction…" at bounding box center [585, 481] width 488 height 173
click at [1018, 19] on icon "Toggle dark mode" at bounding box center [1015, 21] width 10 height 10
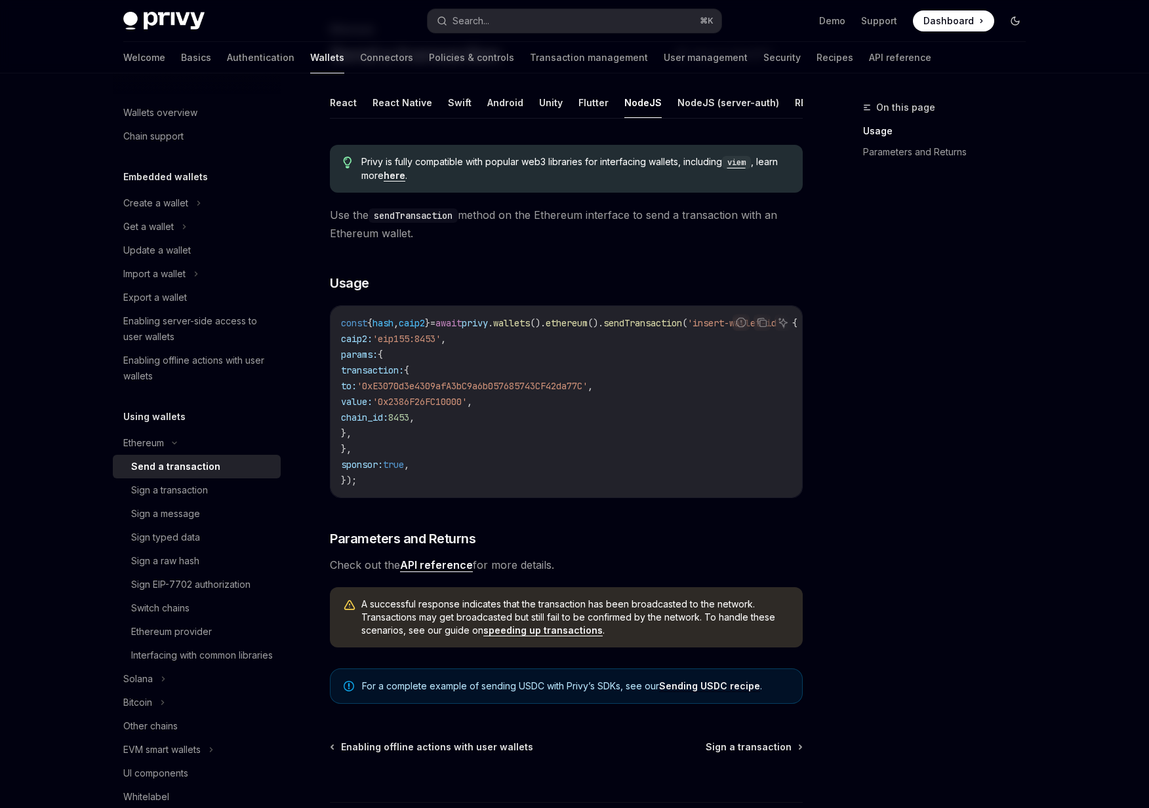
scroll to position [79, 0]
click at [1018, 19] on icon "Toggle dark mode" at bounding box center [1015, 21] width 10 height 10
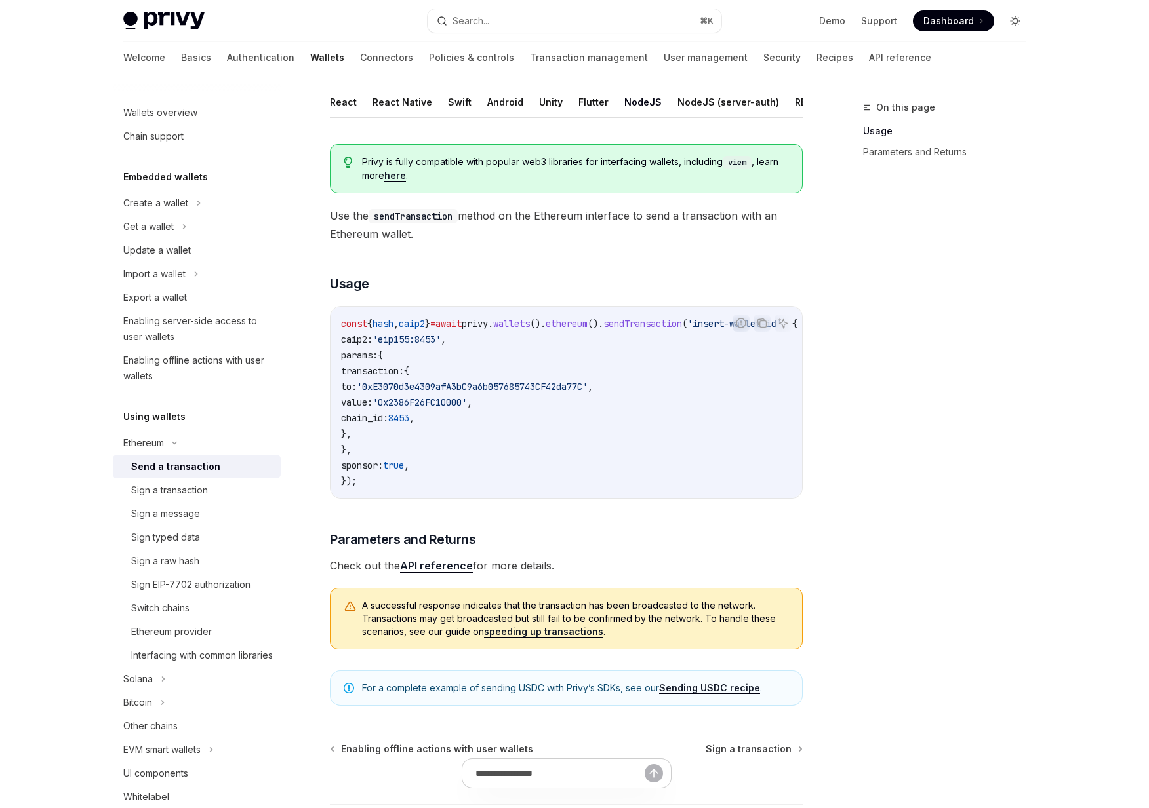
click at [1018, 19] on icon "Toggle dark mode" at bounding box center [1015, 21] width 10 height 10
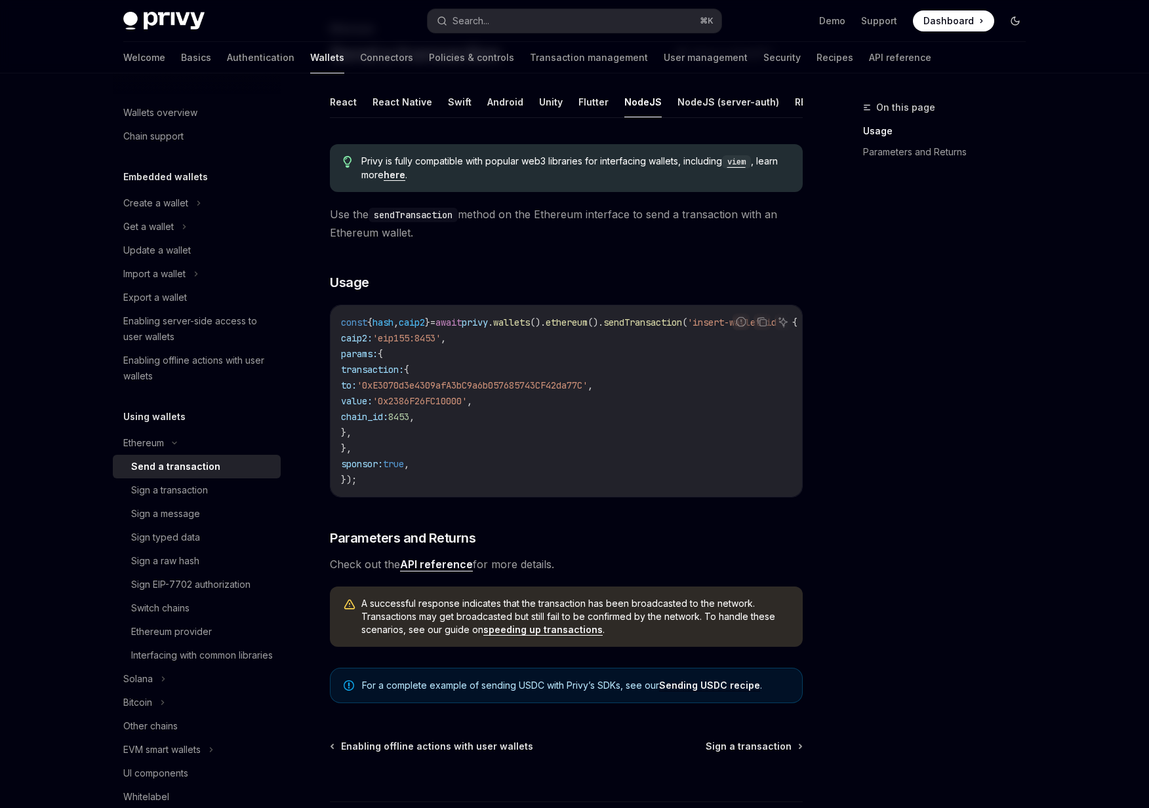
click at [1018, 19] on icon "Toggle dark mode" at bounding box center [1015, 21] width 10 height 10
type textarea "*"
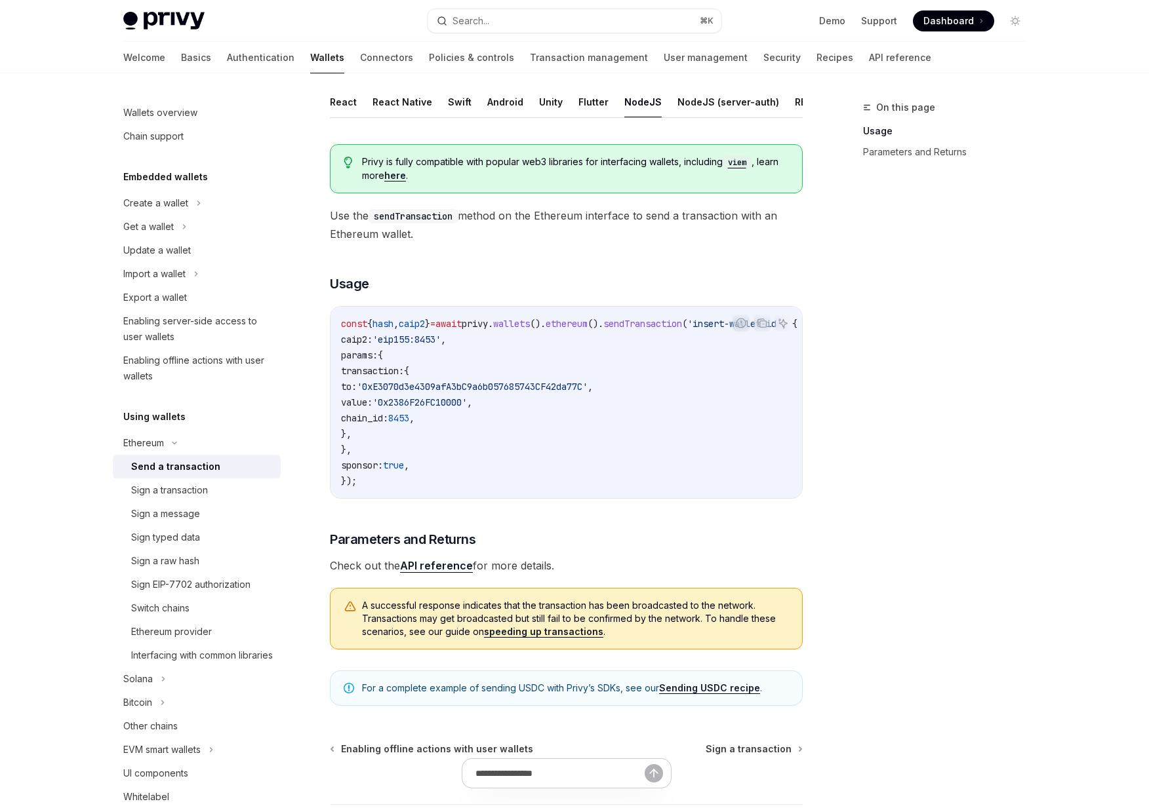
click at [1067, 20] on div at bounding box center [574, 36] width 1149 height 73
